Goal: Task Accomplishment & Management: Complete application form

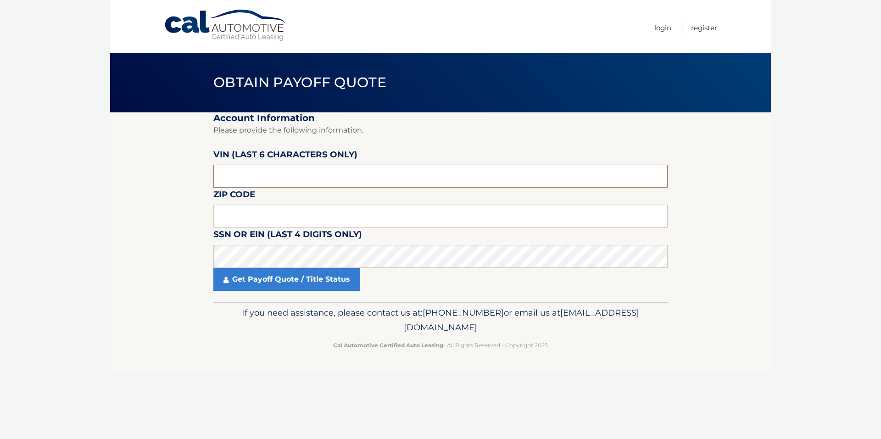
click at [327, 176] on input "text" at bounding box center [440, 176] width 454 height 23
type input "709798"
type input "11570"
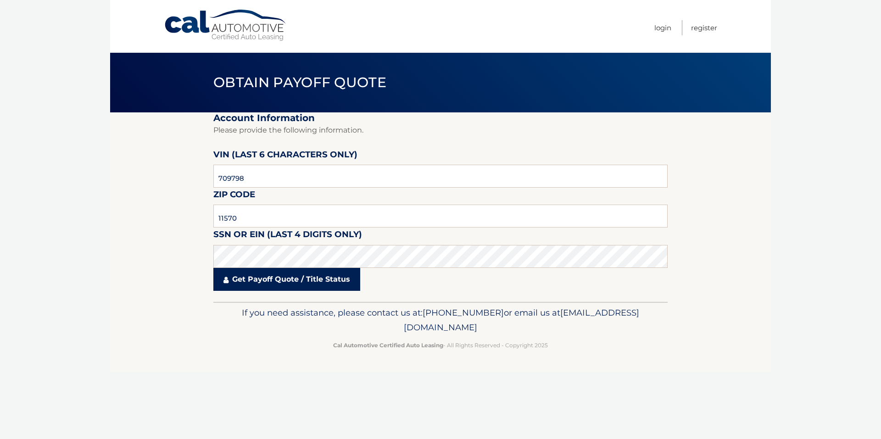
click at [299, 279] on link "Get Payoff Quote / Title Status" at bounding box center [286, 279] width 147 height 23
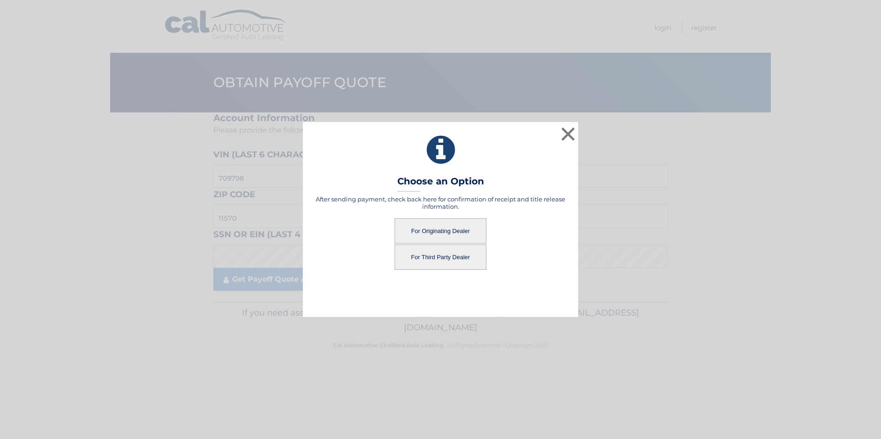
click at [433, 227] on button "For Originating Dealer" at bounding box center [441, 230] width 92 height 25
click at [445, 233] on button "For Originating Dealer" at bounding box center [441, 230] width 92 height 25
